Goal: Task Accomplishment & Management: Manage account settings

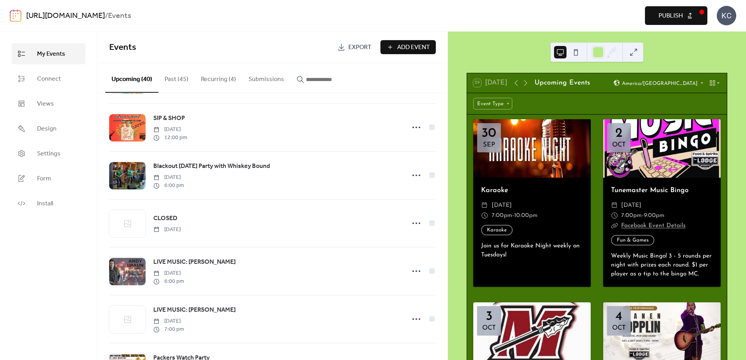
scroll to position [819, 0]
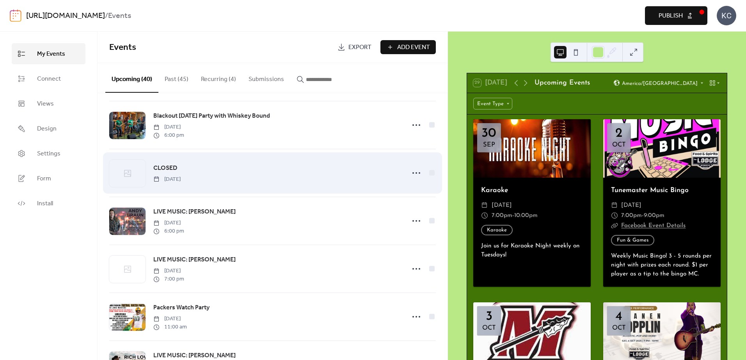
click at [177, 173] on span "CLOSED" at bounding box center [165, 168] width 24 height 9
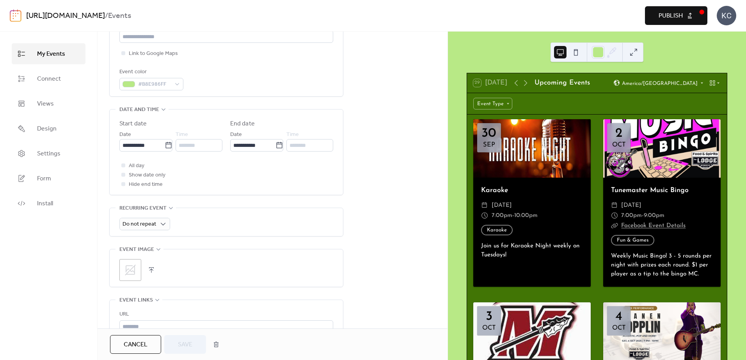
scroll to position [195, 0]
click at [125, 268] on icon at bounding box center [130, 268] width 12 height 12
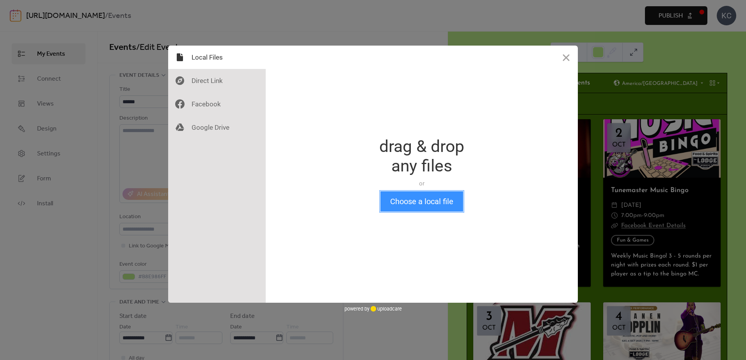
click at [429, 206] on button "Choose a local file" at bounding box center [421, 202] width 83 height 20
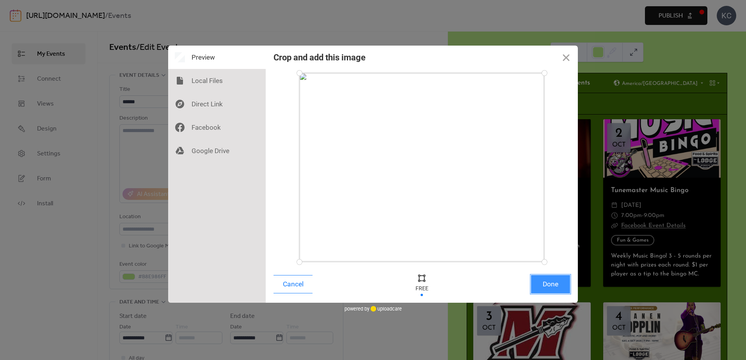
click at [559, 286] on button "Done" at bounding box center [550, 284] width 39 height 18
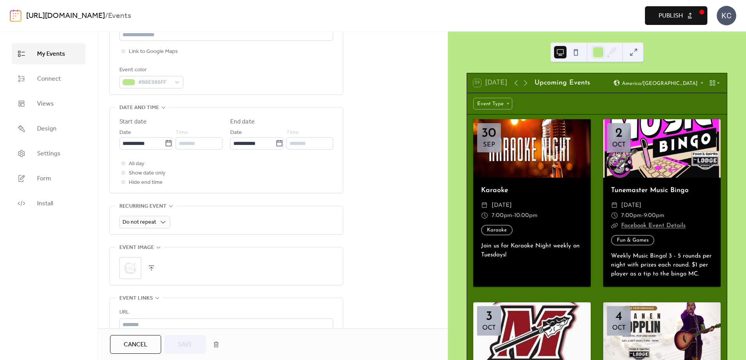
scroll to position [234, 0]
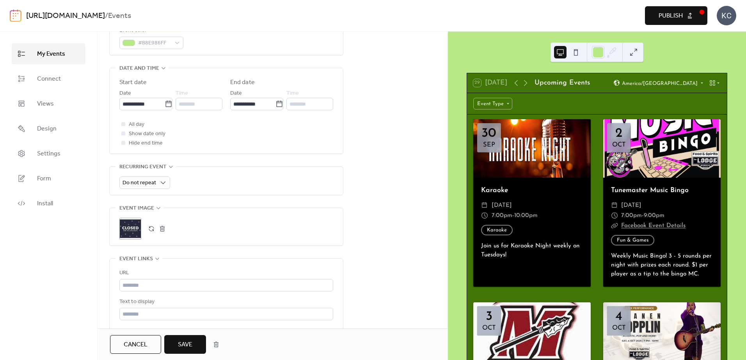
click at [183, 345] on span "Save" at bounding box center [185, 345] width 14 height 9
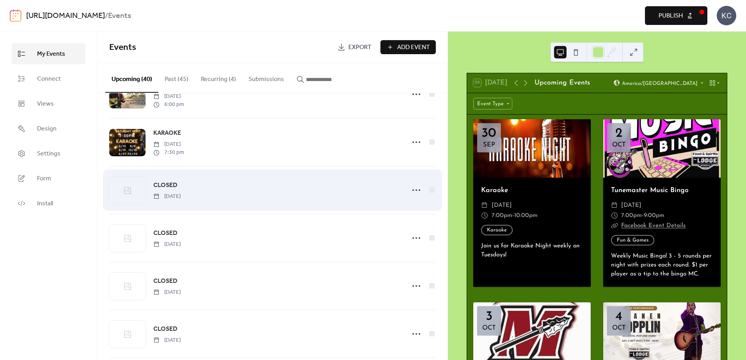
scroll to position [1092, 0]
click at [173, 188] on span "CLOSED" at bounding box center [165, 183] width 24 height 9
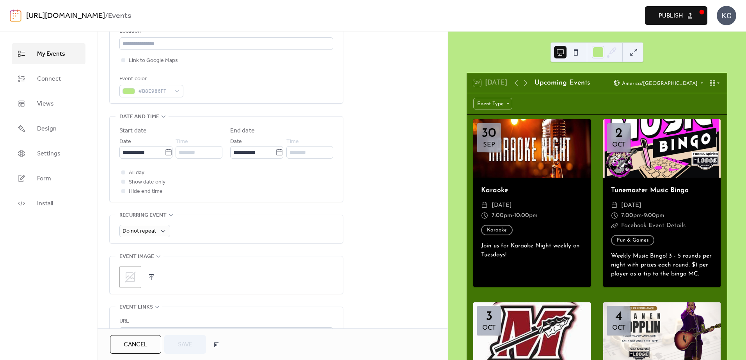
scroll to position [195, 0]
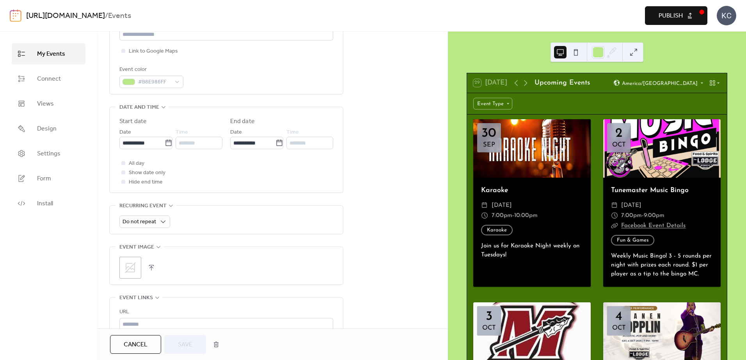
click at [133, 273] on icon at bounding box center [130, 268] width 12 height 12
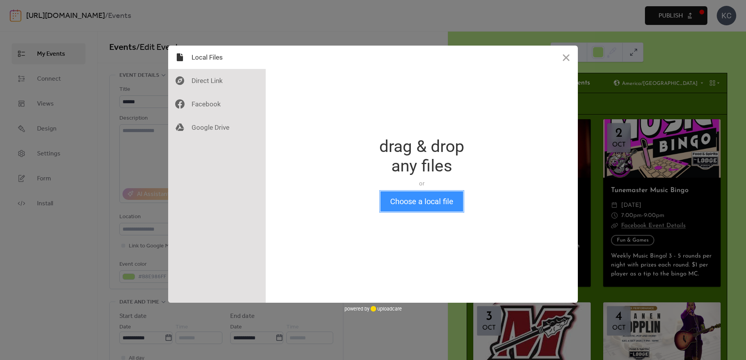
click at [414, 204] on button "Choose a local file" at bounding box center [421, 202] width 83 height 20
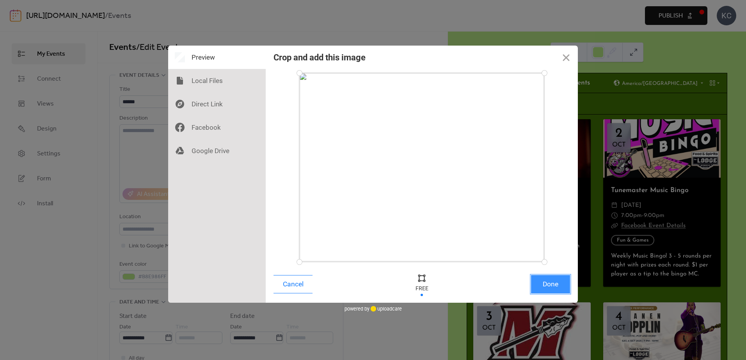
click at [544, 285] on button "Done" at bounding box center [550, 284] width 39 height 18
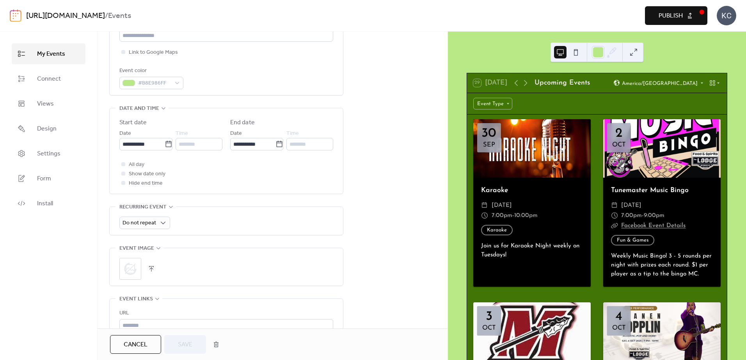
scroll to position [195, 0]
click at [186, 344] on span "Save" at bounding box center [185, 345] width 14 height 9
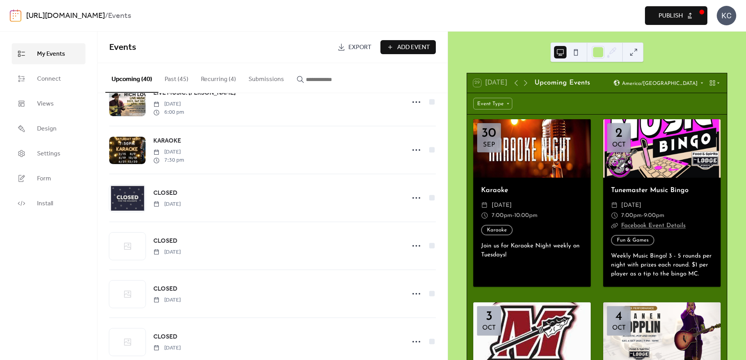
scroll to position [1131, 0]
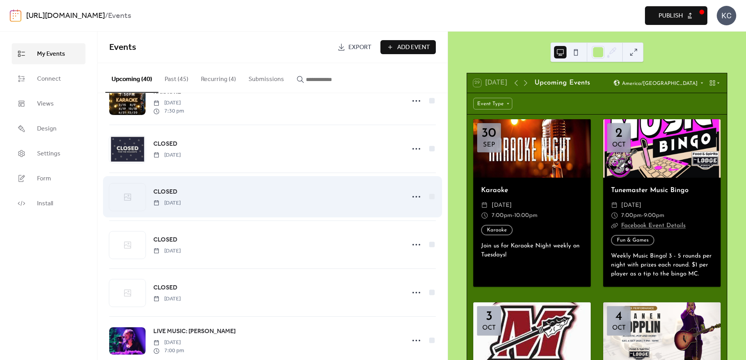
click at [168, 197] on span "CLOSED" at bounding box center [165, 192] width 24 height 9
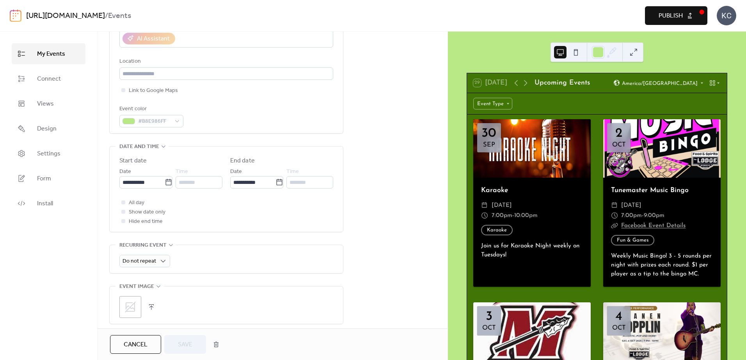
scroll to position [156, 0]
click at [276, 182] on icon at bounding box center [279, 182] width 8 height 8
click at [275, 182] on input "**********" at bounding box center [252, 182] width 45 height 12
click at [195, 218] on div "All day Show date only Hide end time" at bounding box center [226, 212] width 214 height 28
click at [129, 308] on icon at bounding box center [130, 307] width 11 height 11
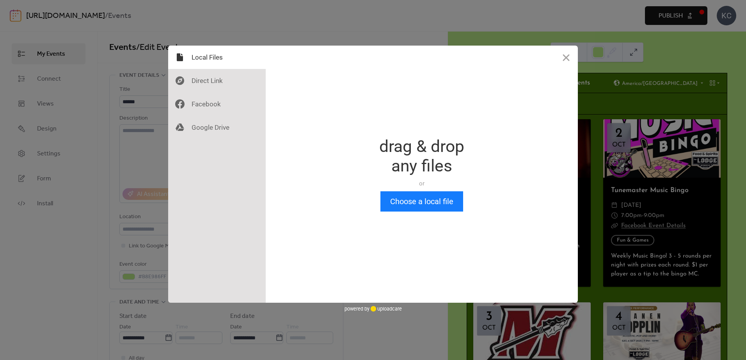
scroll to position [0, 0]
click at [415, 196] on button "Choose a local file" at bounding box center [421, 202] width 83 height 20
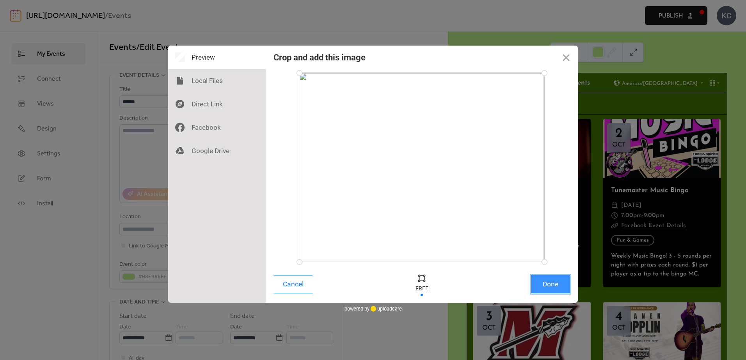
click at [548, 280] on button "Done" at bounding box center [550, 284] width 39 height 18
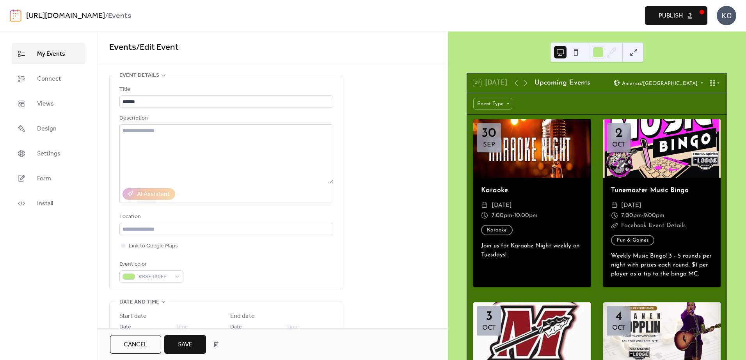
click at [177, 342] on button "Save" at bounding box center [185, 344] width 42 height 19
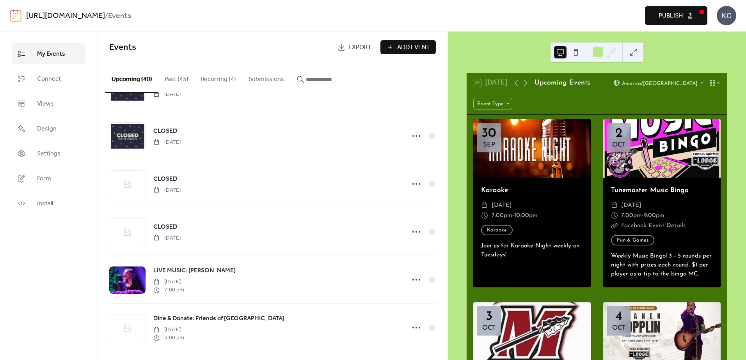
scroll to position [1205, 0]
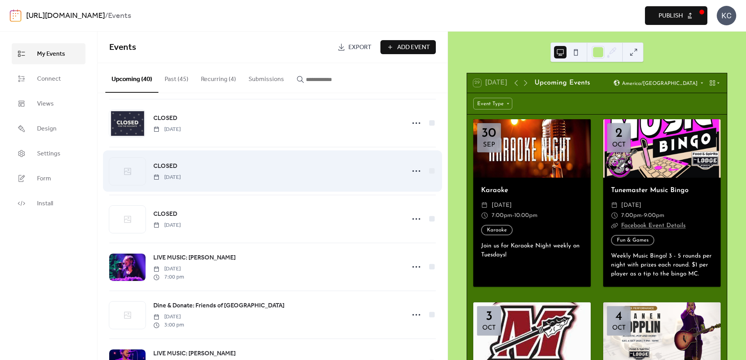
click at [252, 181] on div "CLOSED [DATE]" at bounding box center [276, 171] width 247 height 20
click at [142, 178] on div at bounding box center [127, 171] width 36 height 27
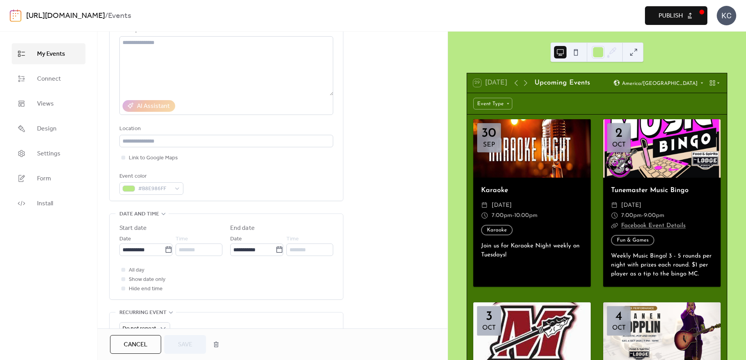
scroll to position [195, 0]
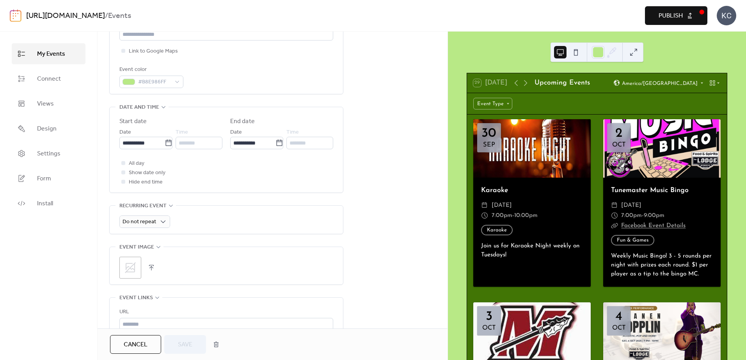
click at [138, 267] on div ";" at bounding box center [130, 268] width 22 height 22
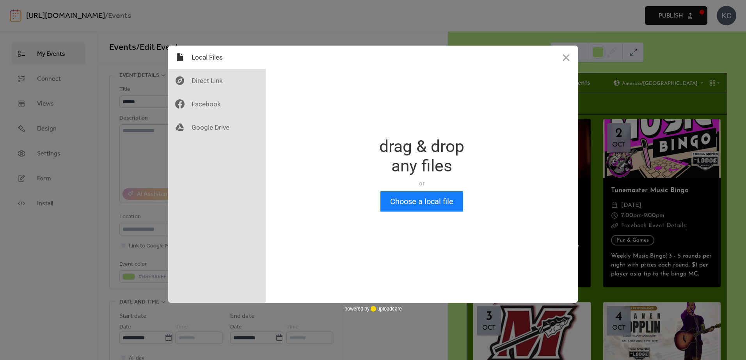
scroll to position [0, 0]
click at [409, 201] on button "Choose a local file" at bounding box center [421, 202] width 83 height 20
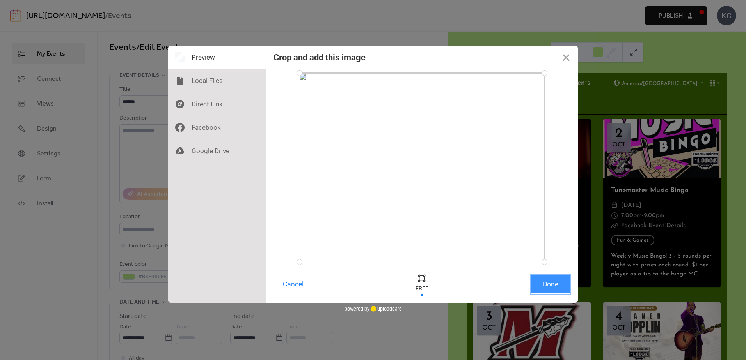
click at [559, 287] on button "Done" at bounding box center [550, 284] width 39 height 18
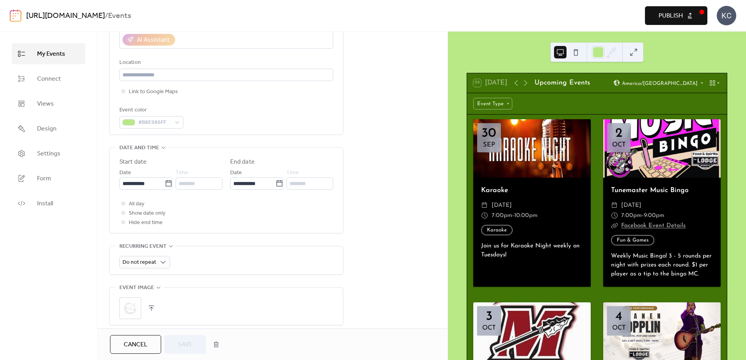
scroll to position [156, 0]
click at [181, 342] on span "Save" at bounding box center [185, 345] width 14 height 9
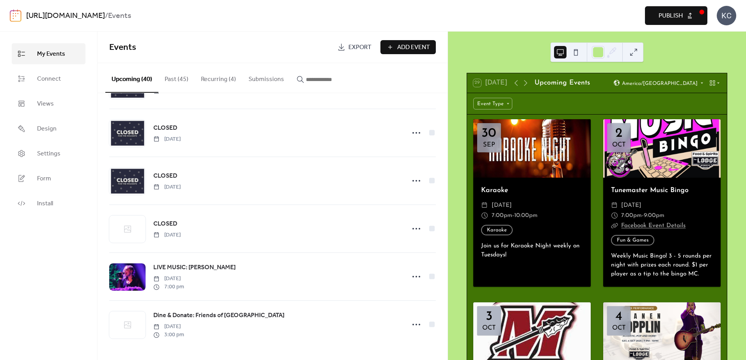
scroll to position [1205, 0]
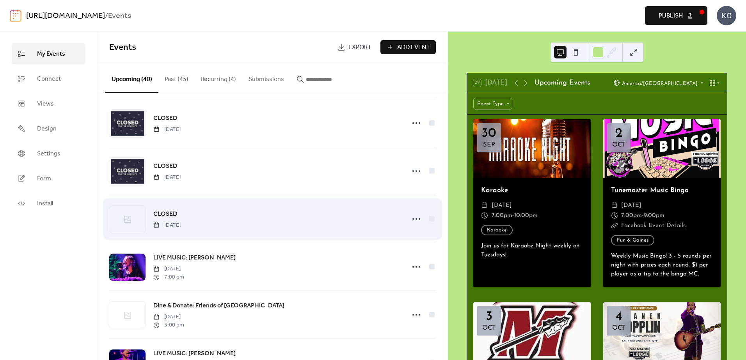
click at [176, 219] on span "CLOSED" at bounding box center [165, 214] width 24 height 9
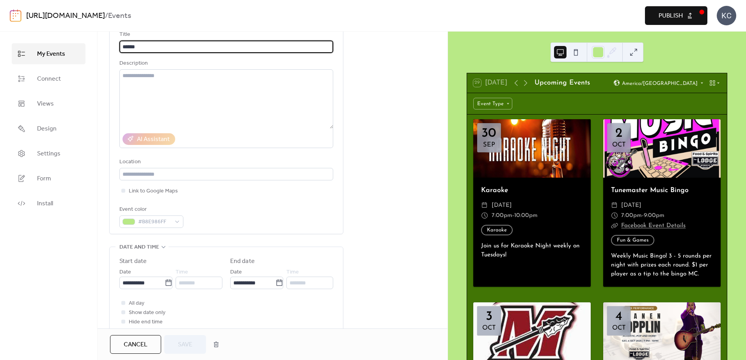
scroll to position [156, 0]
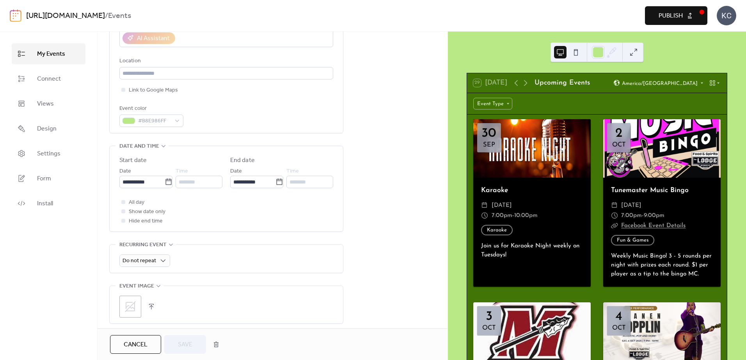
click at [136, 302] on icon at bounding box center [130, 307] width 12 height 12
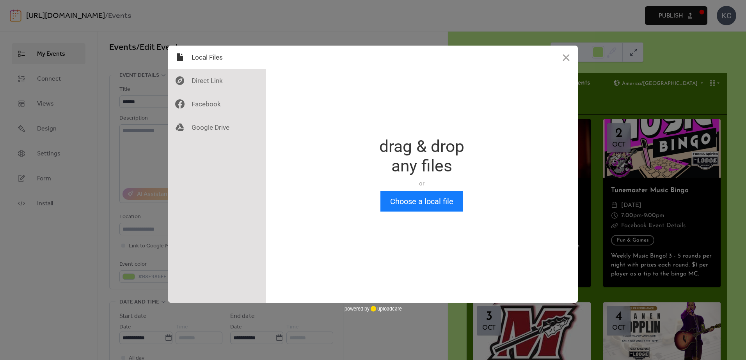
scroll to position [0, 0]
click at [451, 200] on button "Choose a local file" at bounding box center [421, 202] width 83 height 20
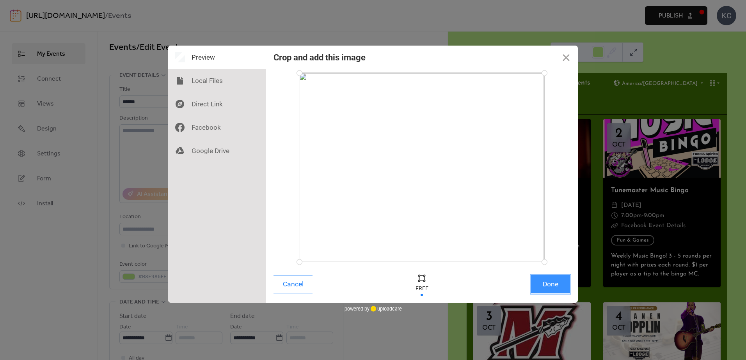
click at [556, 285] on button "Done" at bounding box center [550, 284] width 39 height 18
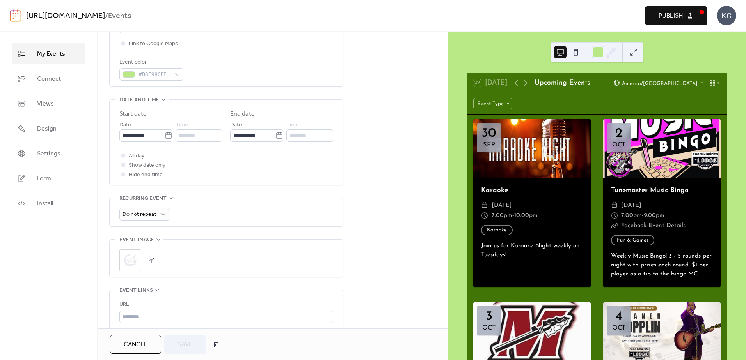
scroll to position [234, 0]
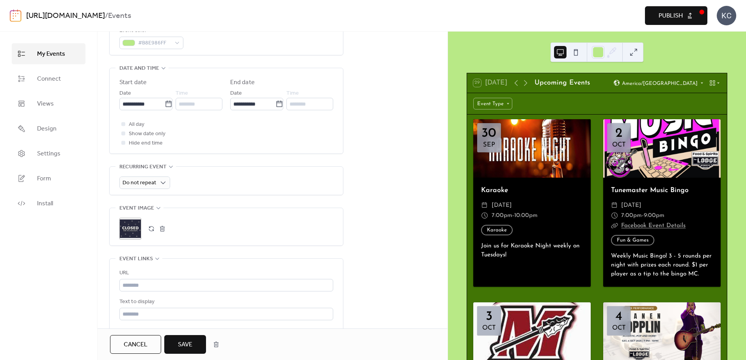
click at [183, 347] on span "Save" at bounding box center [185, 345] width 14 height 9
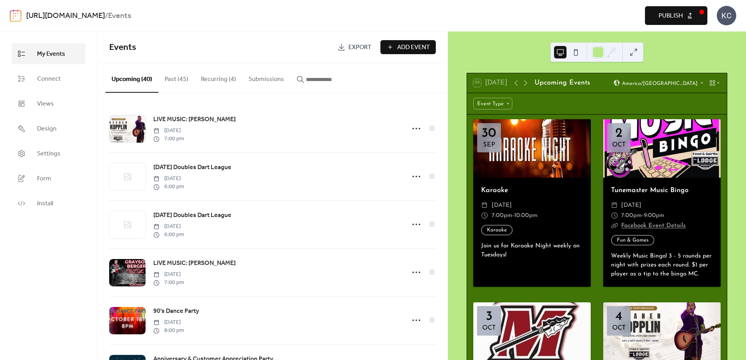
click at [671, 18] on span "Publish" at bounding box center [670, 15] width 24 height 9
click at [420, 44] on span "Add Event" at bounding box center [413, 47] width 33 height 9
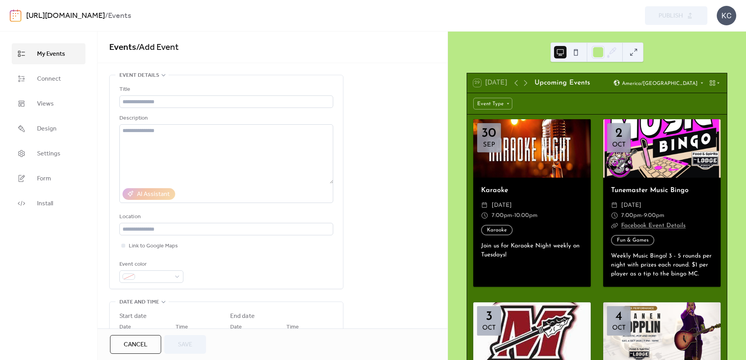
click at [122, 350] on button "Cancel" at bounding box center [135, 344] width 51 height 19
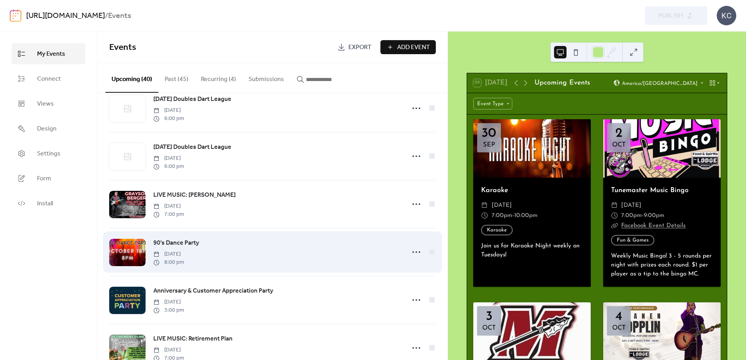
scroll to position [78, 0]
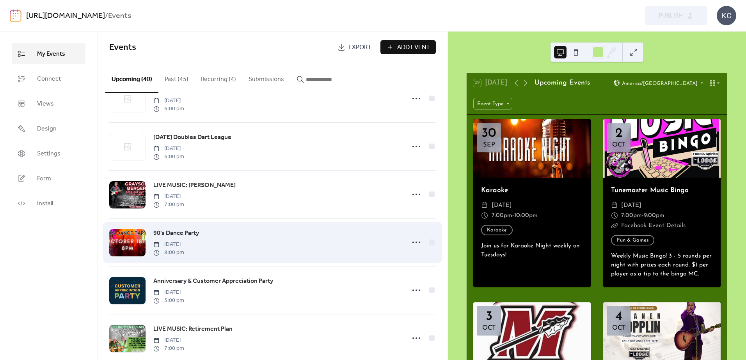
click at [177, 236] on span "90's Dance Party" at bounding box center [176, 233] width 46 height 9
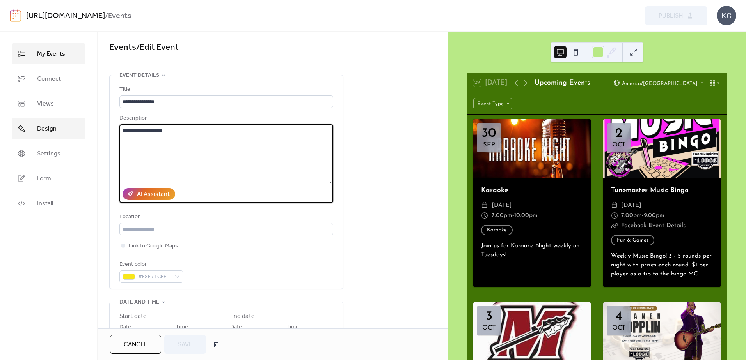
drag, startPoint x: 230, startPoint y: 132, endPoint x: 85, endPoint y: 128, distance: 145.1
click at [85, 128] on div "**********" at bounding box center [373, 196] width 746 height 329
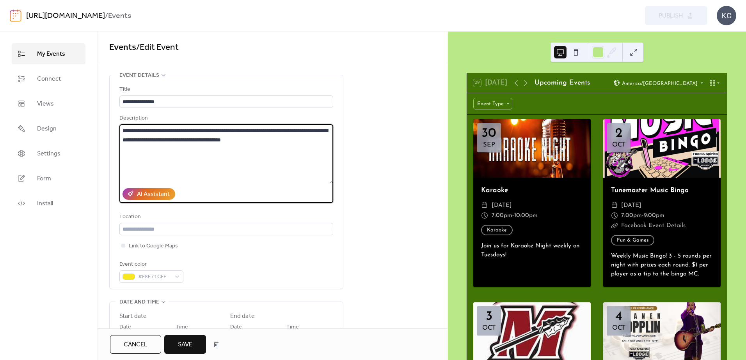
click at [272, 140] on textarea "**********" at bounding box center [226, 153] width 214 height 59
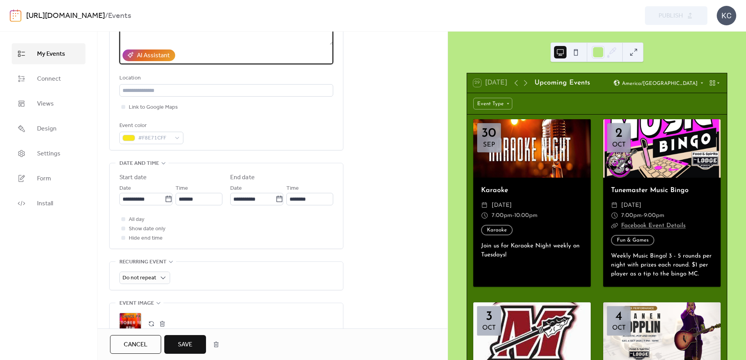
scroll to position [195, 0]
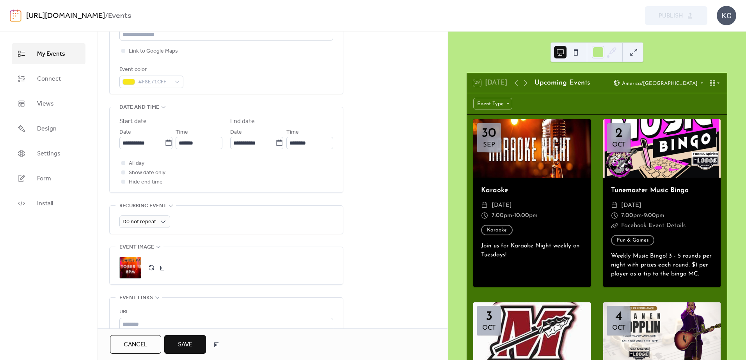
type textarea "**********"
click at [190, 346] on span "Save" at bounding box center [185, 345] width 14 height 9
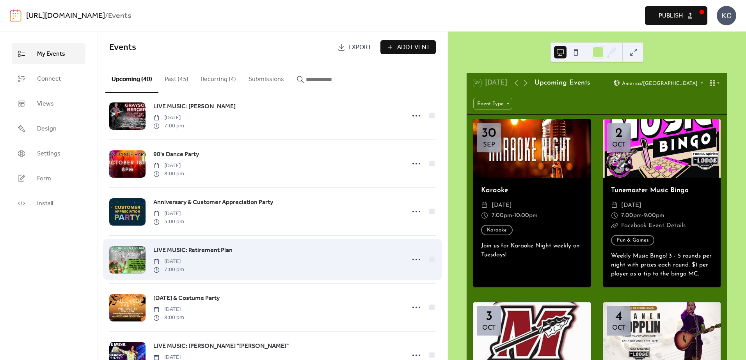
scroll to position [195, 0]
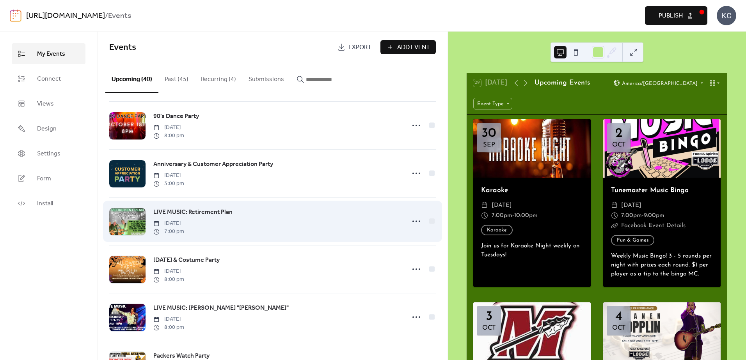
click at [197, 215] on span "LIVE MUSIC: Retirement Plan" at bounding box center [192, 212] width 79 height 9
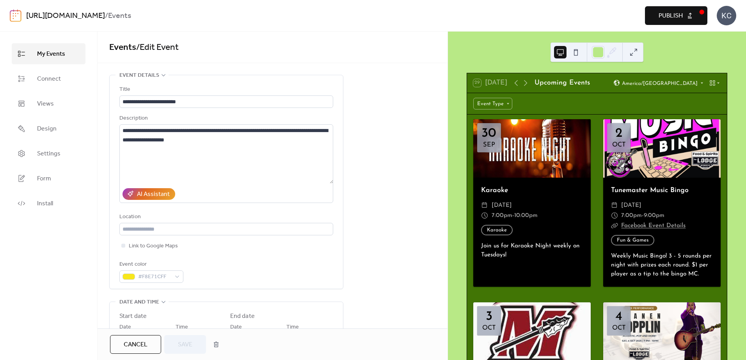
click at [141, 342] on span "Cancel" at bounding box center [136, 345] width 24 height 9
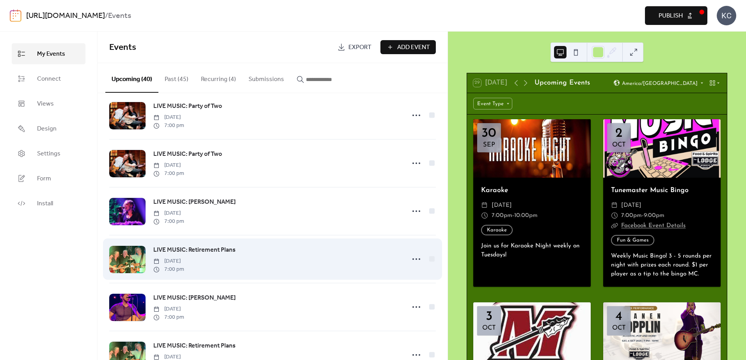
scroll to position [1571, 0]
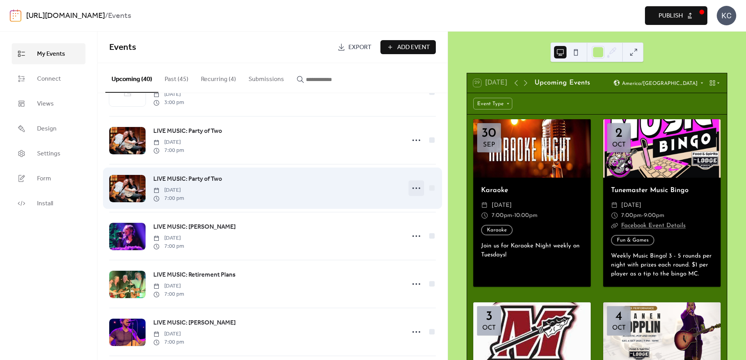
click at [415, 189] on circle at bounding box center [416, 189] width 2 height 2
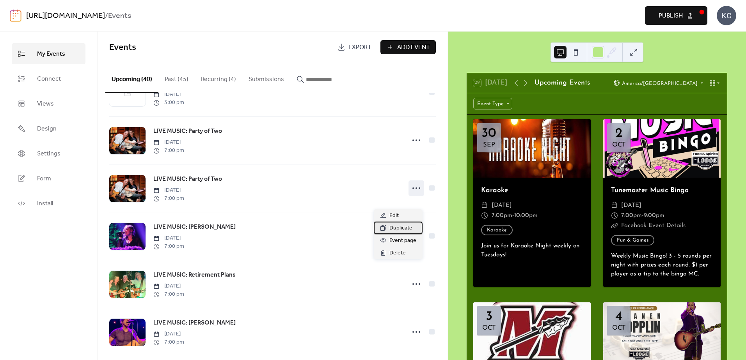
click at [403, 227] on span "Duplicate" at bounding box center [400, 228] width 23 height 9
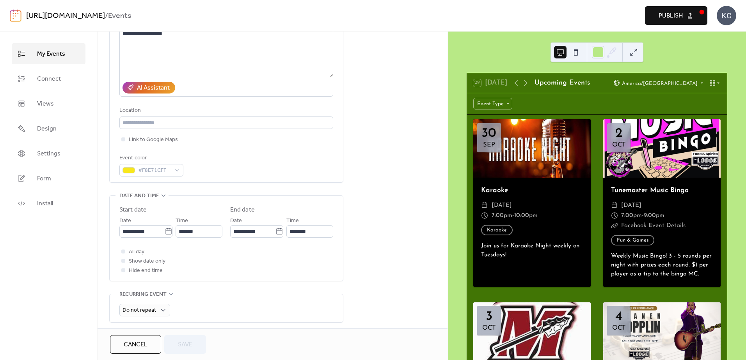
scroll to position [117, 0]
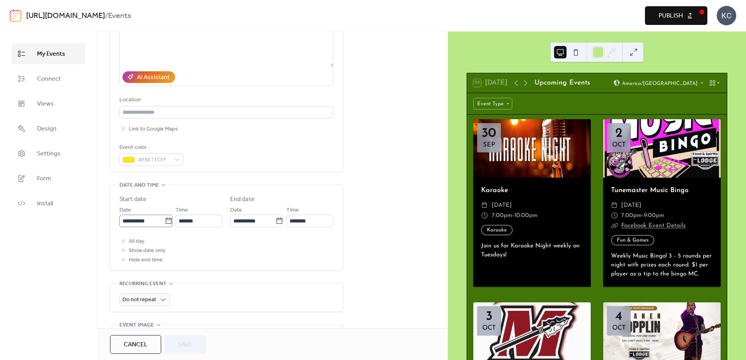
click at [167, 216] on label "**********" at bounding box center [145, 221] width 53 height 12
click at [165, 216] on input "**********" at bounding box center [141, 221] width 45 height 12
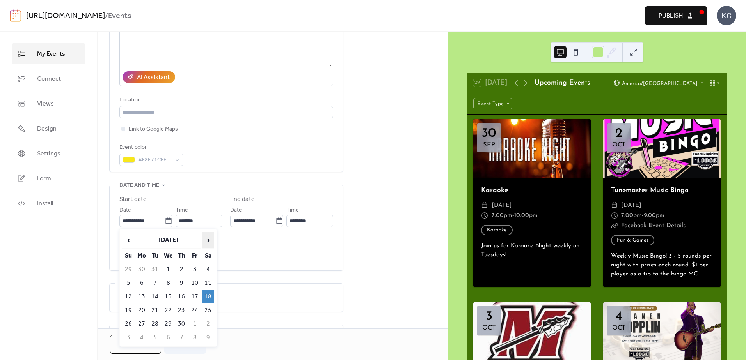
click at [206, 235] on span "›" at bounding box center [208, 240] width 12 height 16
click at [209, 296] on td "18" at bounding box center [208, 297] width 12 height 13
type input "**********"
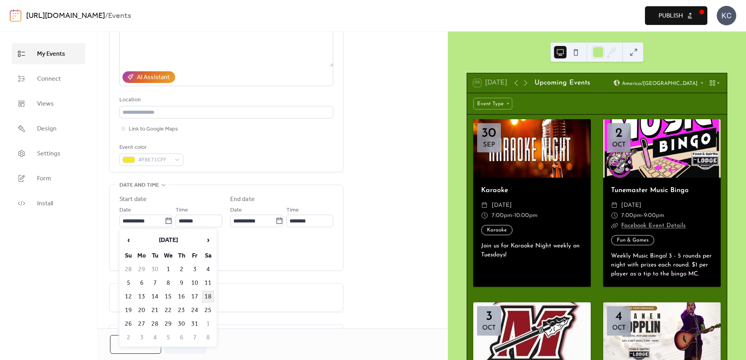
type input "**********"
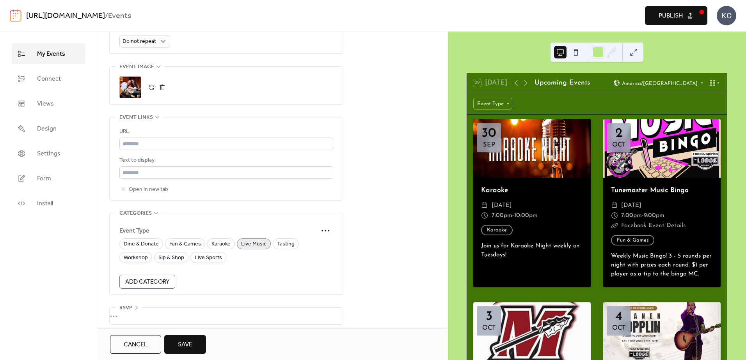
scroll to position [382, 0]
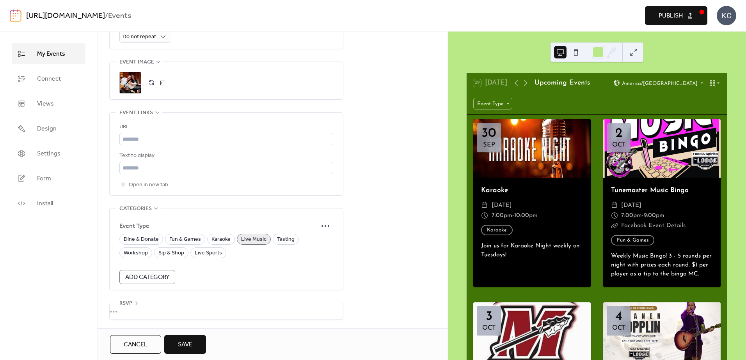
click at [192, 345] on span "Save" at bounding box center [185, 345] width 14 height 9
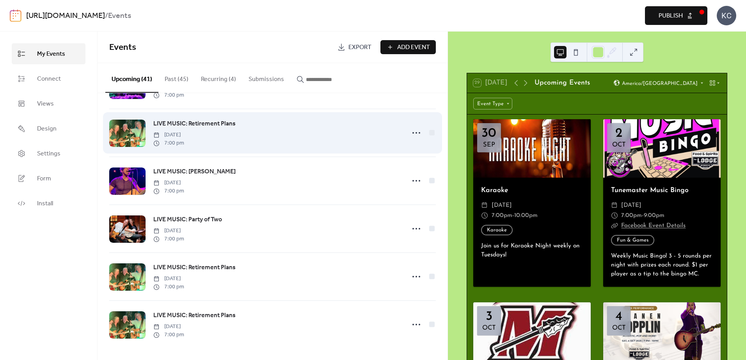
scroll to position [1737, 0]
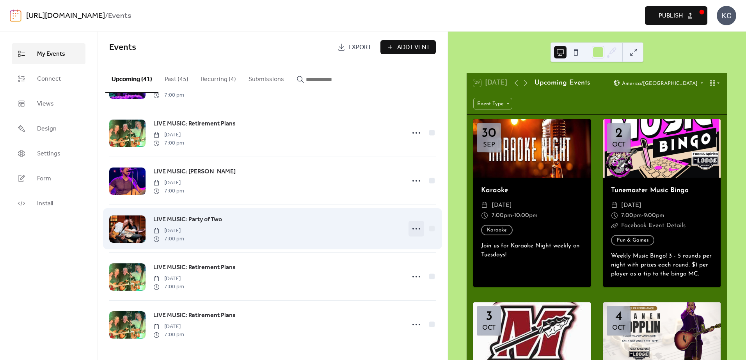
click at [410, 228] on icon at bounding box center [416, 229] width 12 height 12
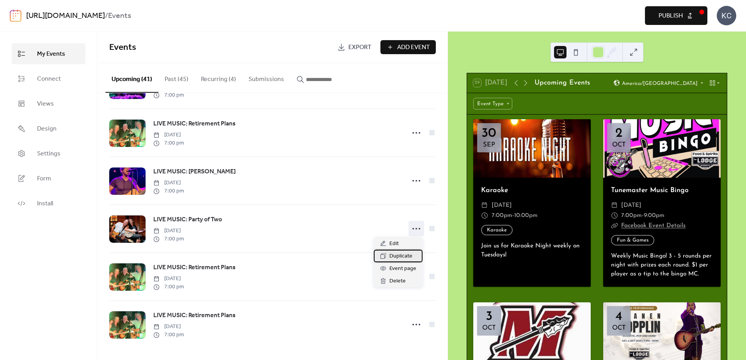
click at [407, 254] on span "Duplicate" at bounding box center [400, 256] width 23 height 9
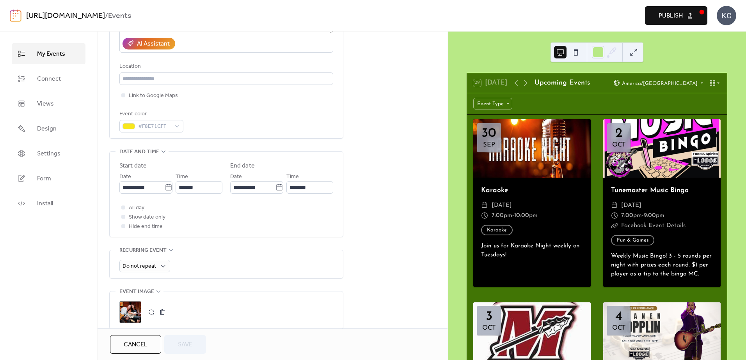
scroll to position [156, 0]
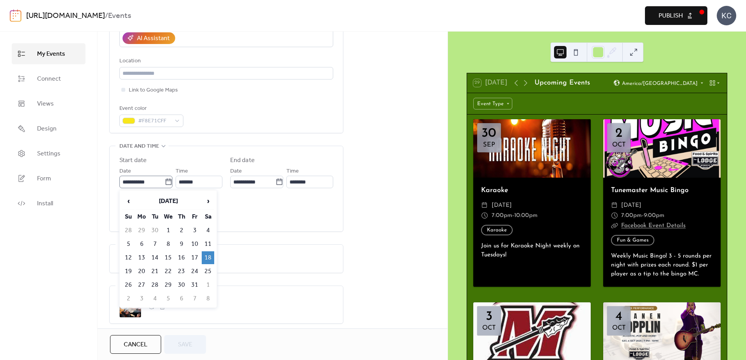
click at [166, 184] on icon at bounding box center [169, 182] width 8 height 8
click at [165, 184] on input "**********" at bounding box center [141, 182] width 45 height 12
click at [205, 198] on span "›" at bounding box center [208, 201] width 12 height 16
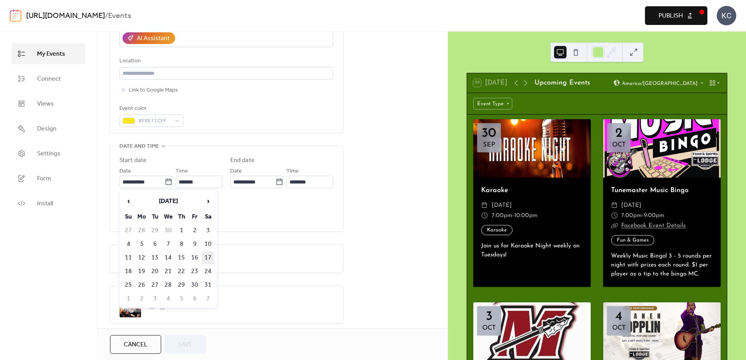
click at [207, 255] on td "17" at bounding box center [208, 258] width 12 height 13
type input "**********"
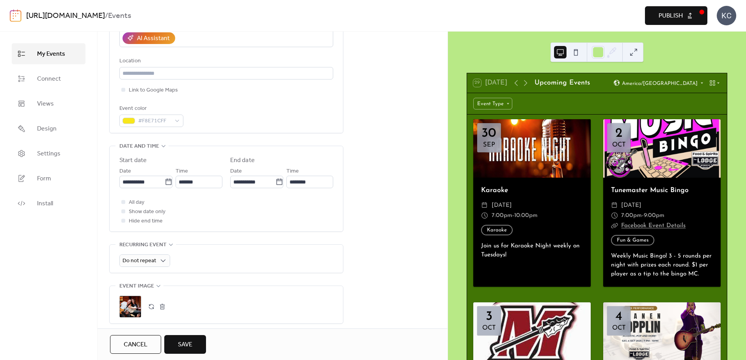
click at [194, 341] on button "Save" at bounding box center [185, 344] width 42 height 19
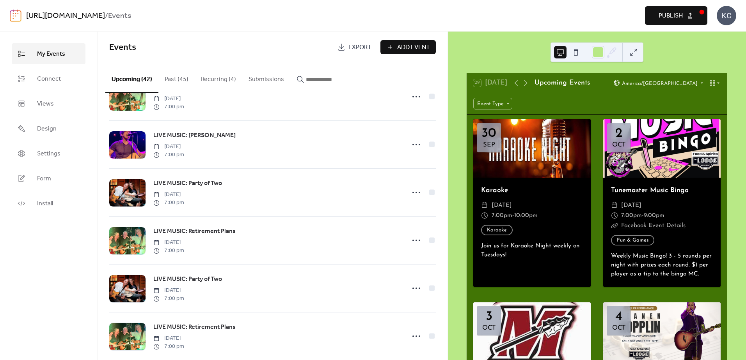
scroll to position [1746, 0]
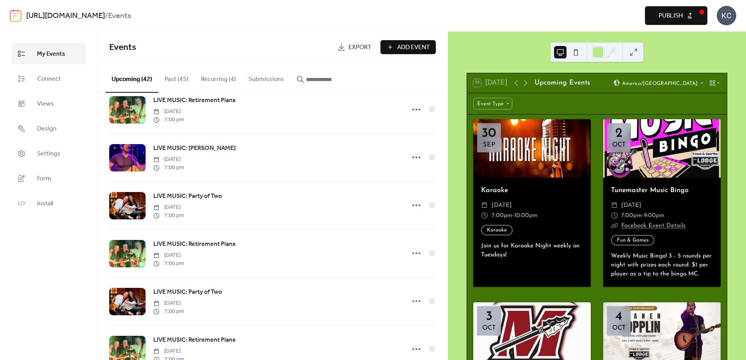
click at [687, 10] on button "Publish" at bounding box center [676, 15] width 62 height 19
